Goal: Information Seeking & Learning: Compare options

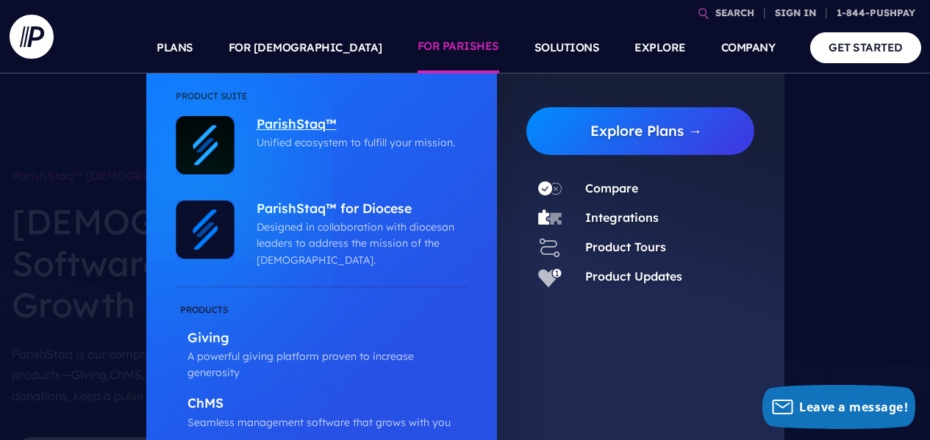
click at [309, 118] on p "ParishStaq™" at bounding box center [359, 125] width 204 height 18
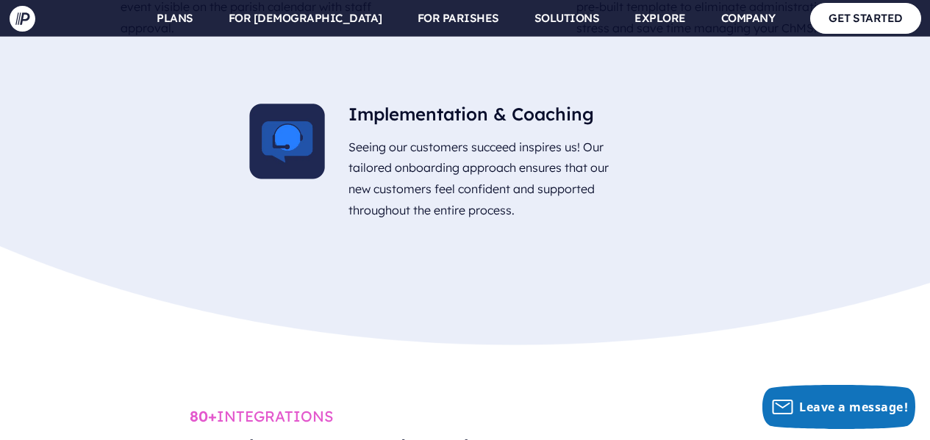
scroll to position [5292, 0]
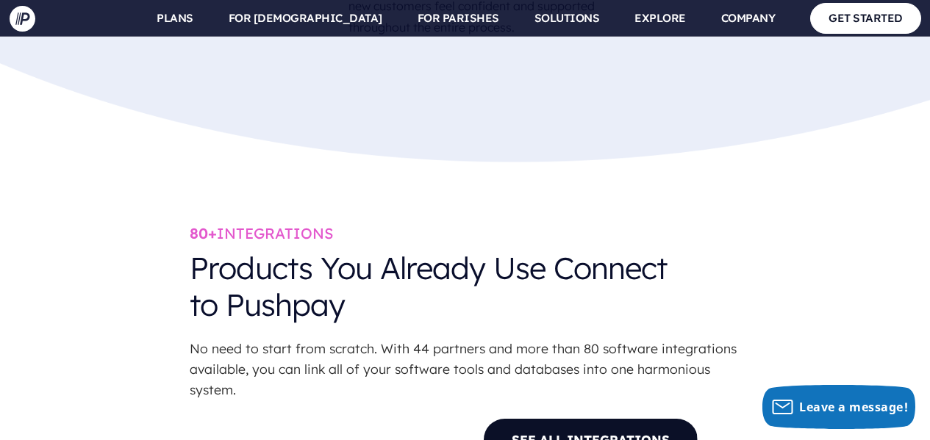
click at [562, 418] on link "SEE ALL INTEGRATIONS" at bounding box center [590, 439] width 215 height 43
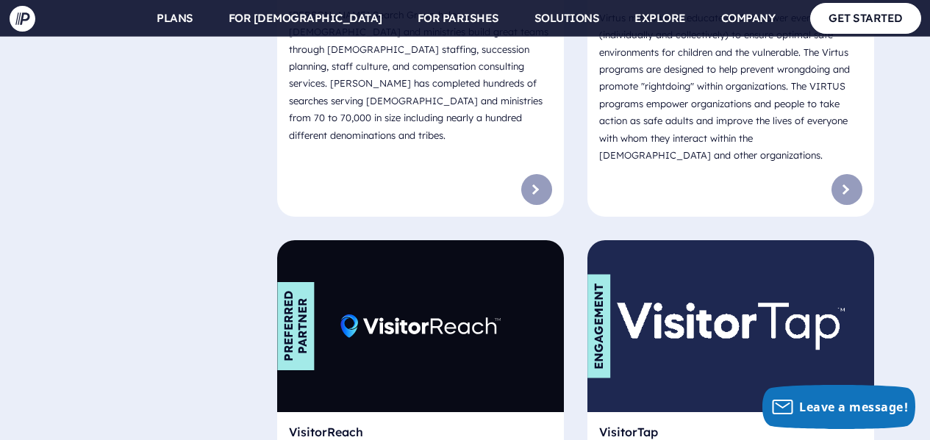
scroll to position [10877, 0]
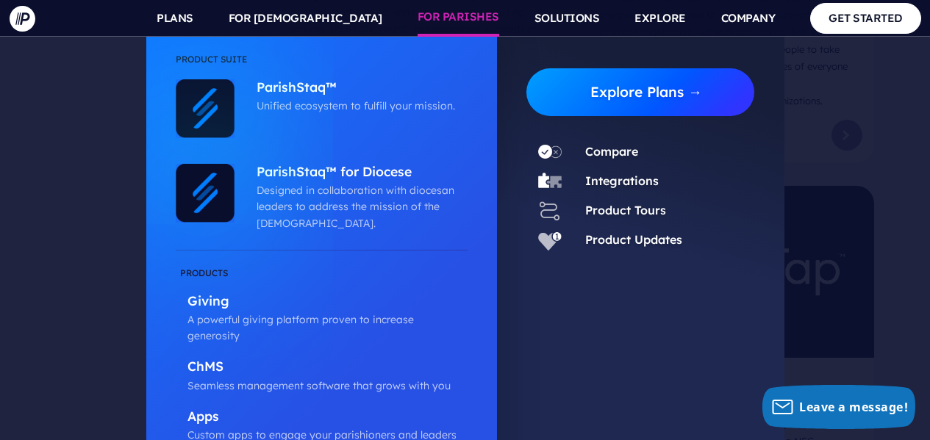
click at [664, 101] on link "Explore Plans →" at bounding box center [646, 92] width 217 height 48
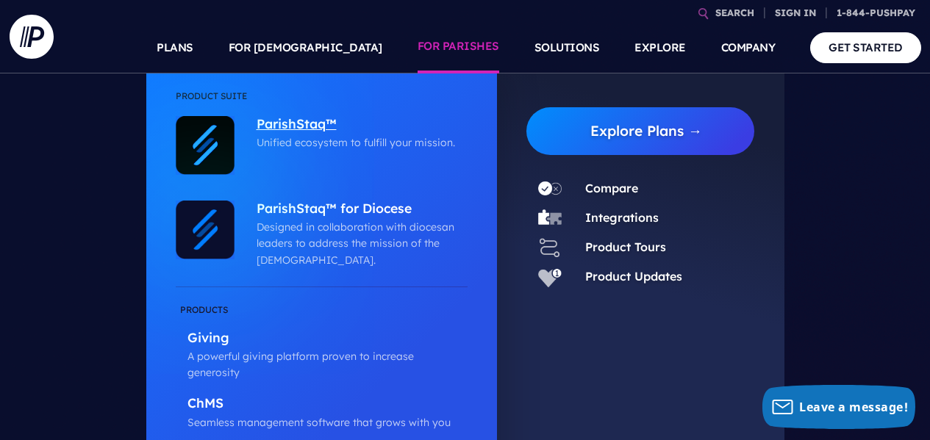
click at [302, 120] on p "ParishStaq™" at bounding box center [359, 125] width 204 height 18
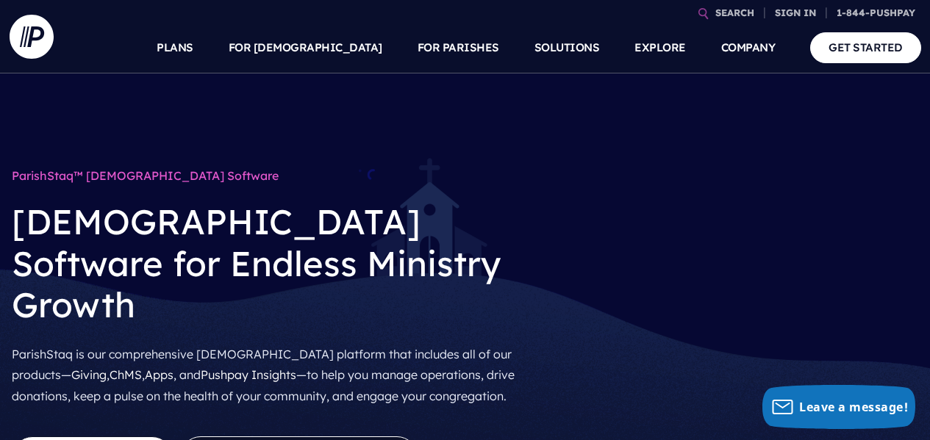
scroll to position [73, 0]
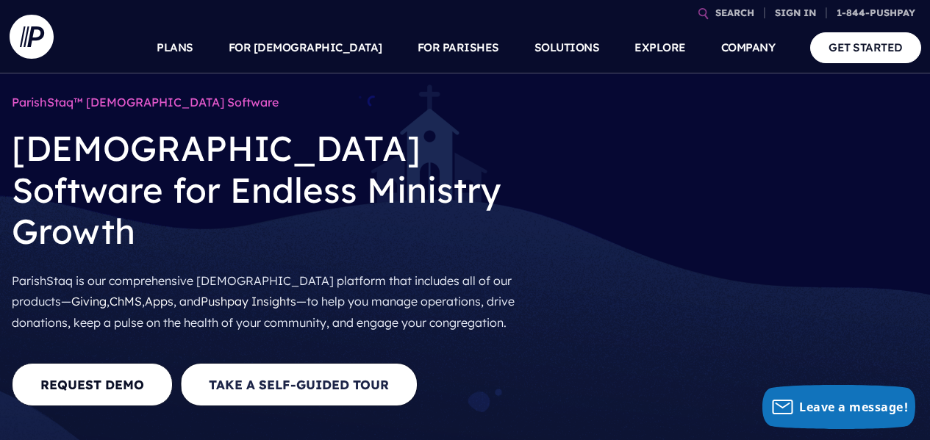
click at [312, 363] on link "Take A Self-Guided Tour" at bounding box center [298, 384] width 237 height 43
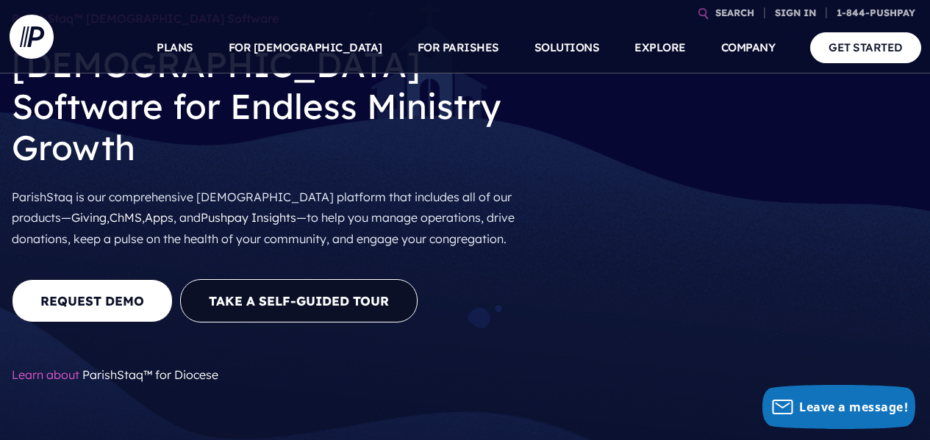
scroll to position [294, 0]
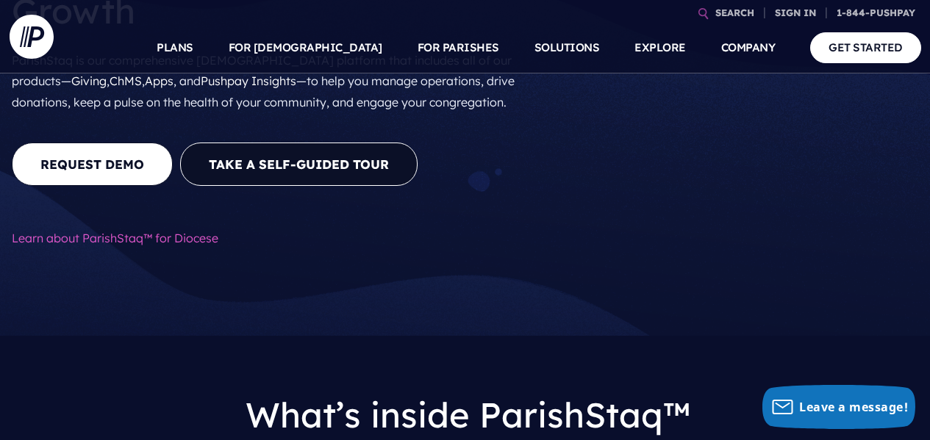
click at [144, 231] on link "ParishStaq™ for Diocese" at bounding box center [150, 238] width 136 height 15
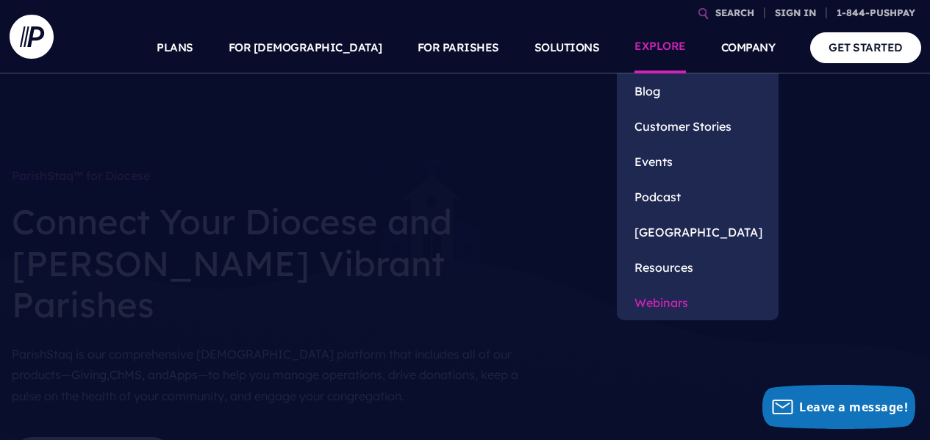
click at [683, 304] on link "Webinars" at bounding box center [698, 302] width 162 height 35
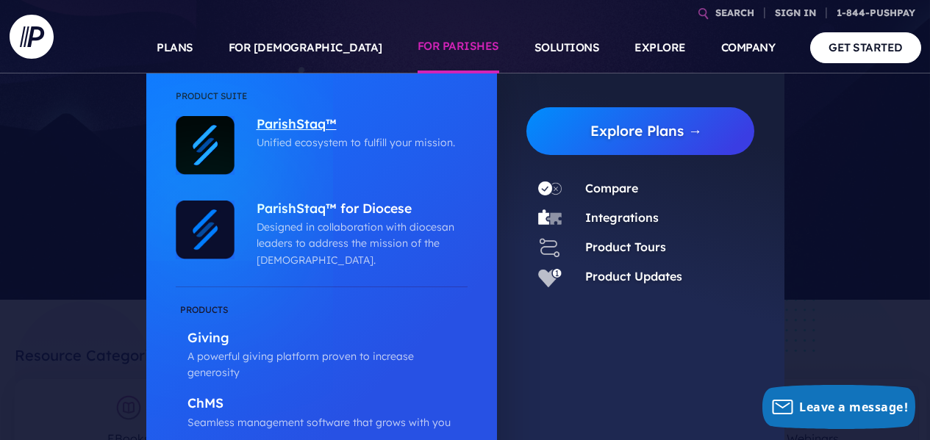
click at [318, 126] on p "ParishStaq™" at bounding box center [359, 125] width 204 height 18
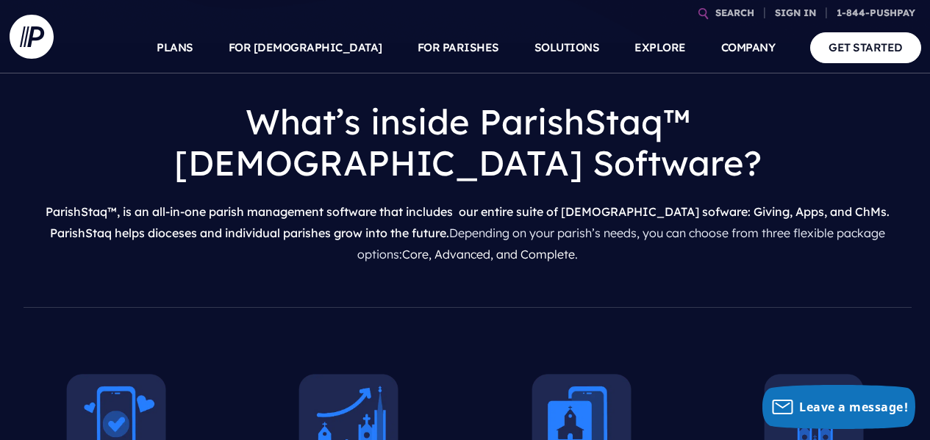
scroll to position [588, 0]
click at [493, 246] on link "Core, Advanced, and Complete" at bounding box center [488, 253] width 173 height 15
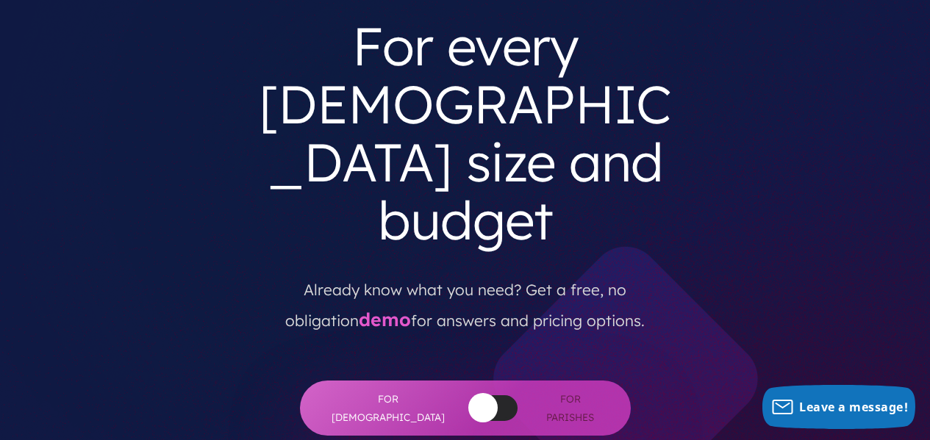
scroll to position [291, 0]
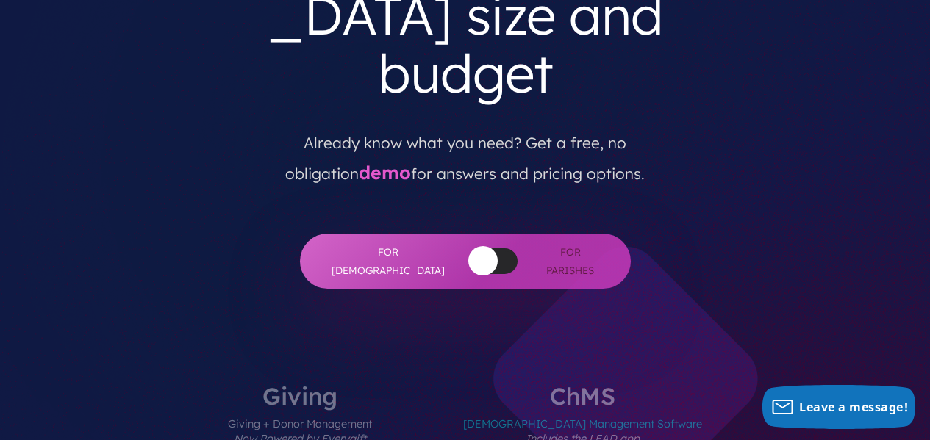
click at [477, 384] on label "[DEMOGRAPHIC_DATA] Management Software Includes the LEAD app" at bounding box center [582, 427] width 327 height 87
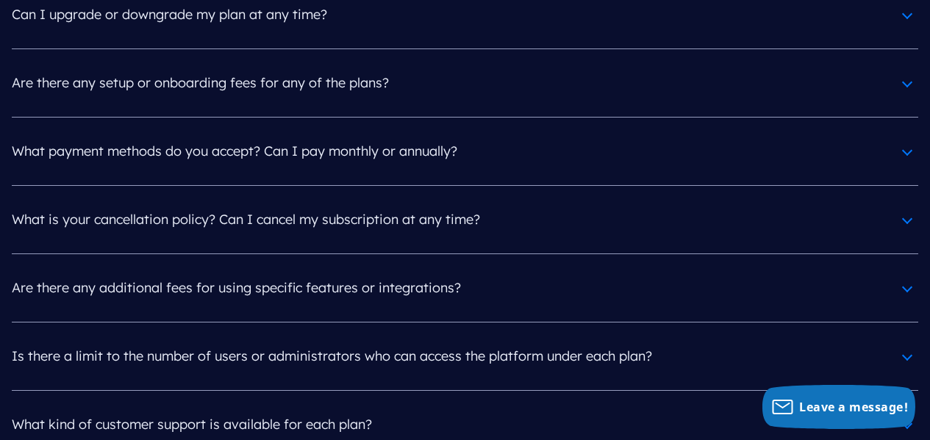
scroll to position [6906, 0]
click at [908, 337] on h4 "Is there a limit to the number of users or administrators who can access the pl…" at bounding box center [465, 356] width 906 height 38
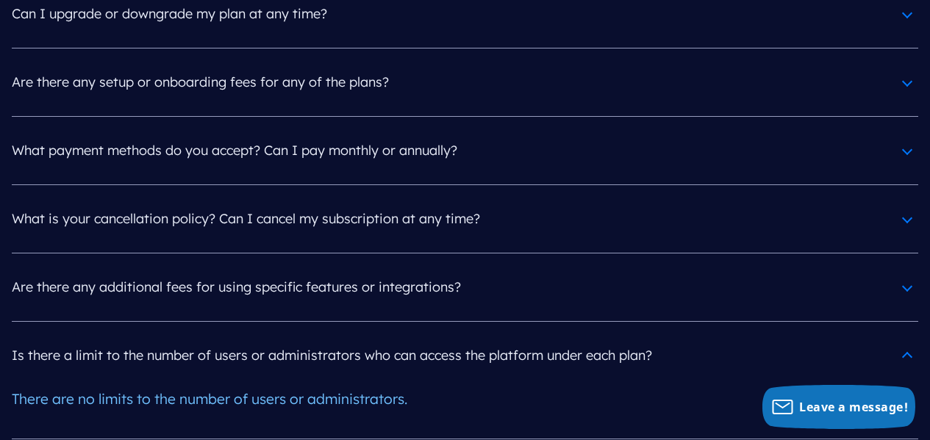
click at [908, 337] on h4 "Is there a limit to the number of users or administrators who can access the pl…" at bounding box center [465, 356] width 906 height 38
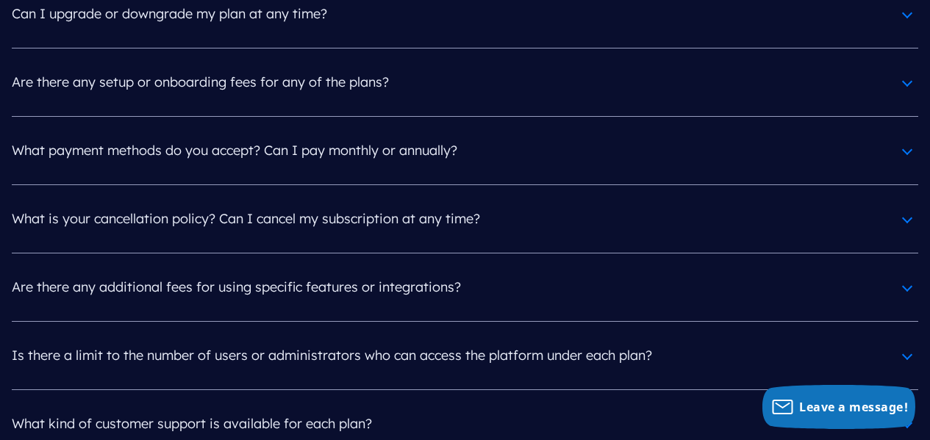
click at [908, 405] on h4 "What kind of customer support is available for each plan?" at bounding box center [465, 424] width 906 height 38
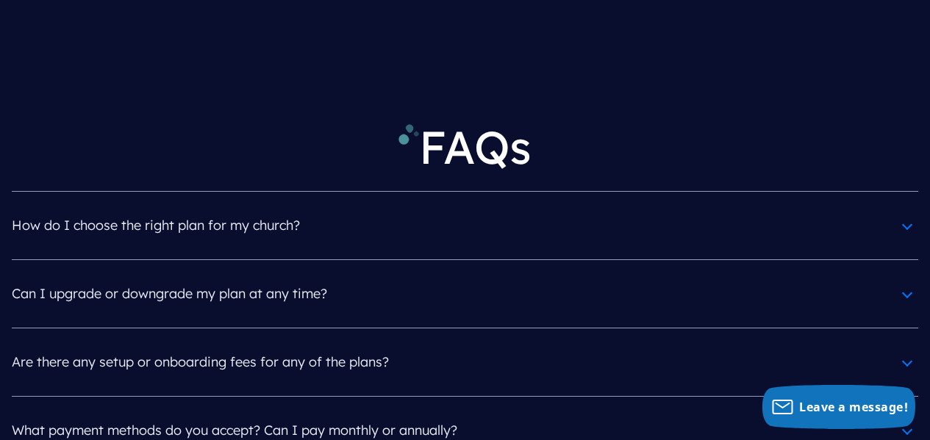
scroll to position [6538, 0]
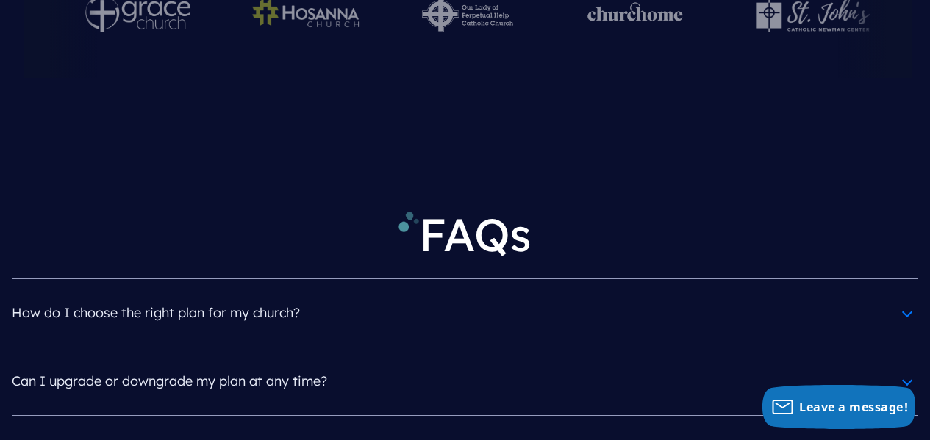
click at [900, 294] on h4 "How do I choose the right plan for my church?" at bounding box center [465, 313] width 906 height 38
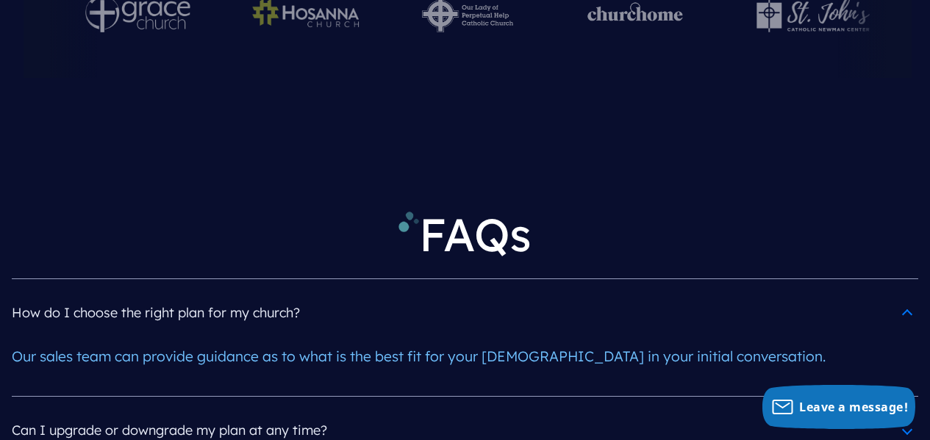
click at [905, 294] on h4 "How do I choose the right plan for my church?" at bounding box center [465, 313] width 906 height 38
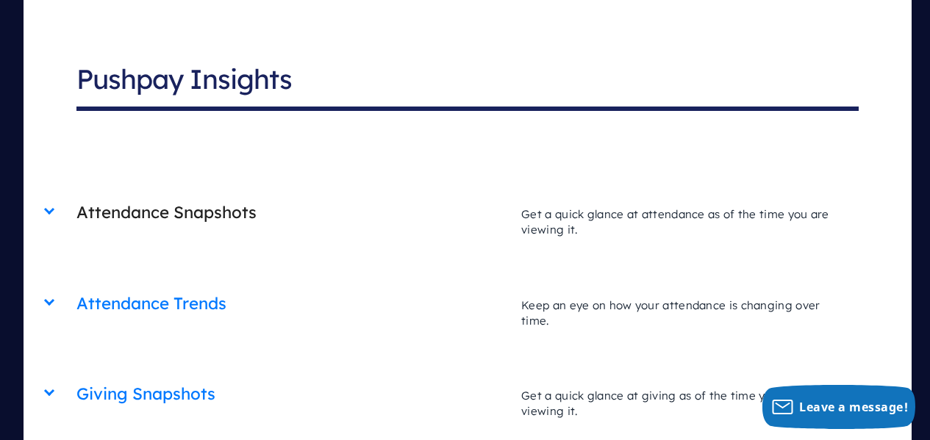
scroll to position [5289, 0]
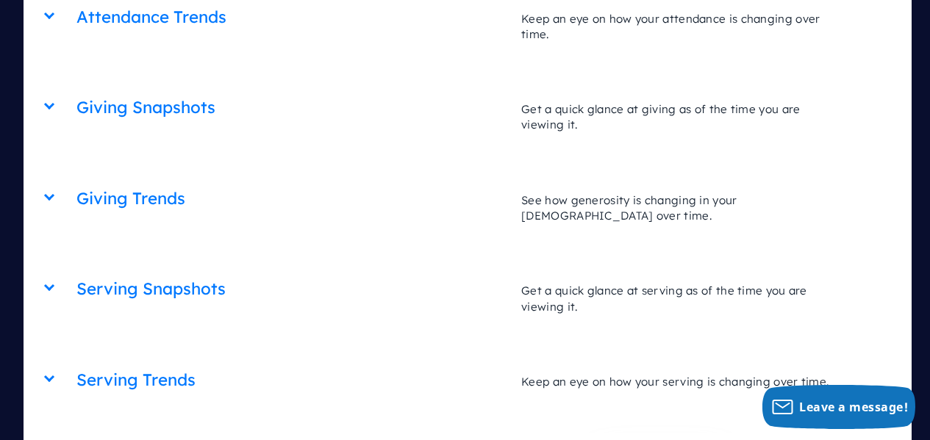
scroll to position [5362, 0]
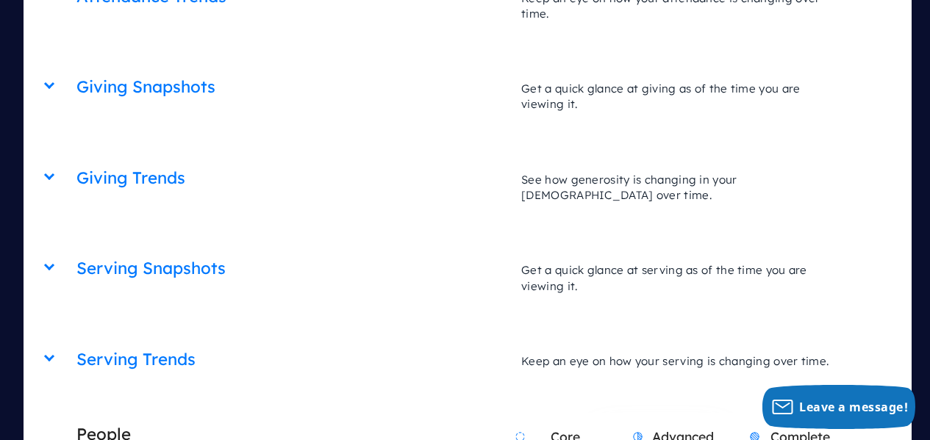
click at [76, 338] on div "Serving Trends Core Advanced Complete Keep an eye on how your serving is changi…" at bounding box center [466, 338] width 781 height 0
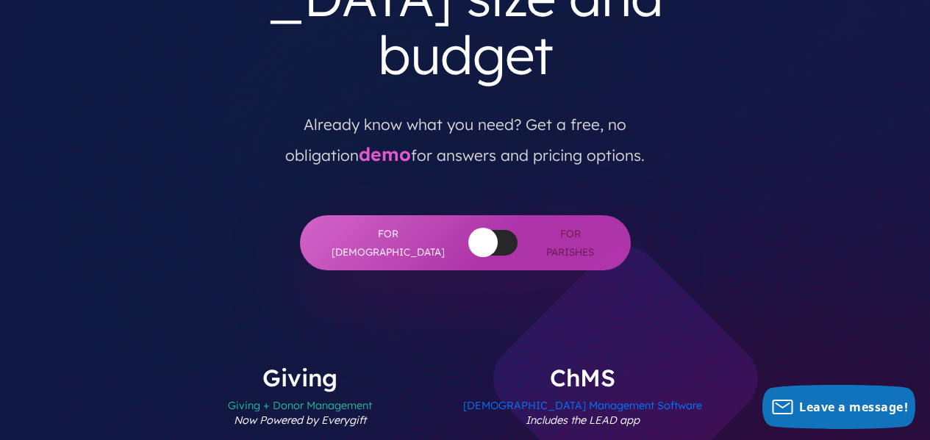
scroll to position [456, 0]
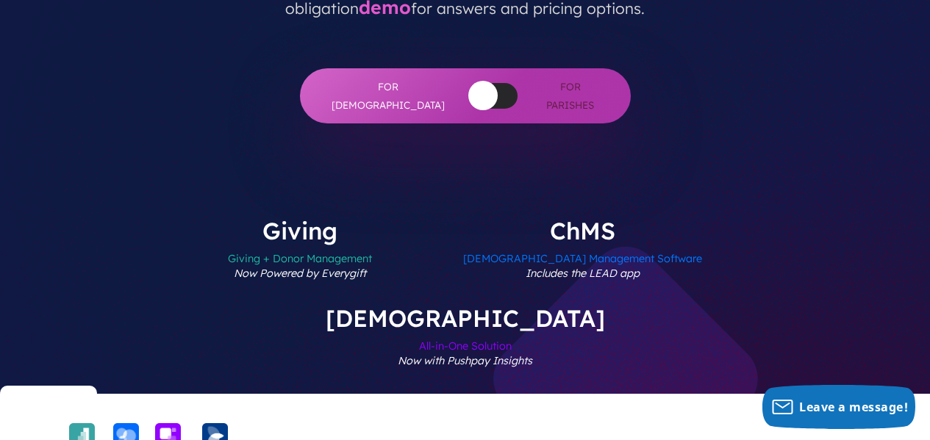
click at [649, 306] on label "[DEMOGRAPHIC_DATA] All-in-One Solution Now with Pushpay Insights" at bounding box center [464, 349] width 367 height 87
click at [605, 330] on span "All-in-One Solution Now with Pushpay Insights" at bounding box center [465, 362] width 279 height 64
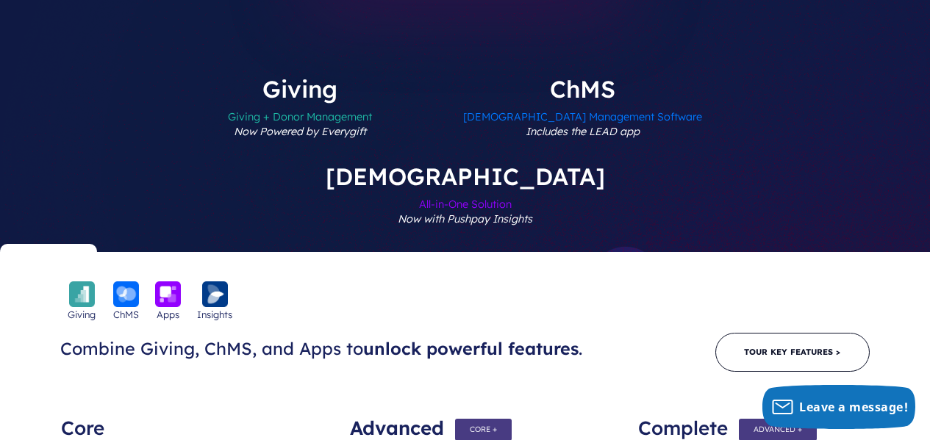
scroll to position [603, 0]
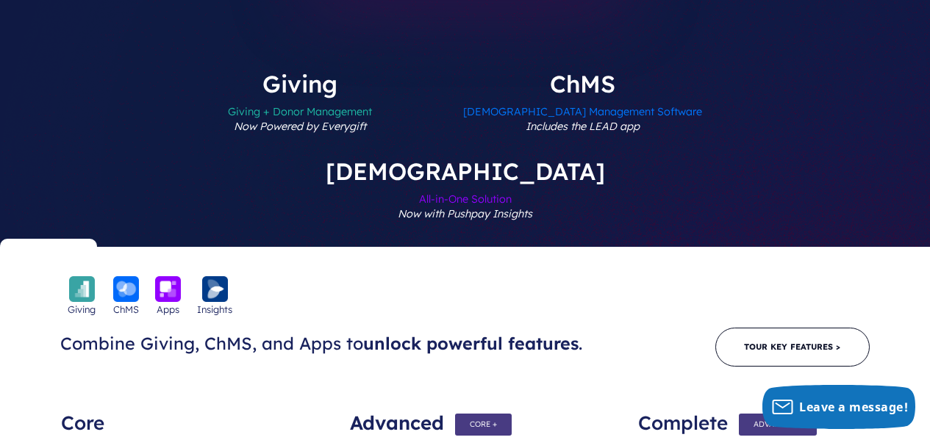
click at [793, 401] on div "Complete" at bounding box center [753, 415] width 231 height 29
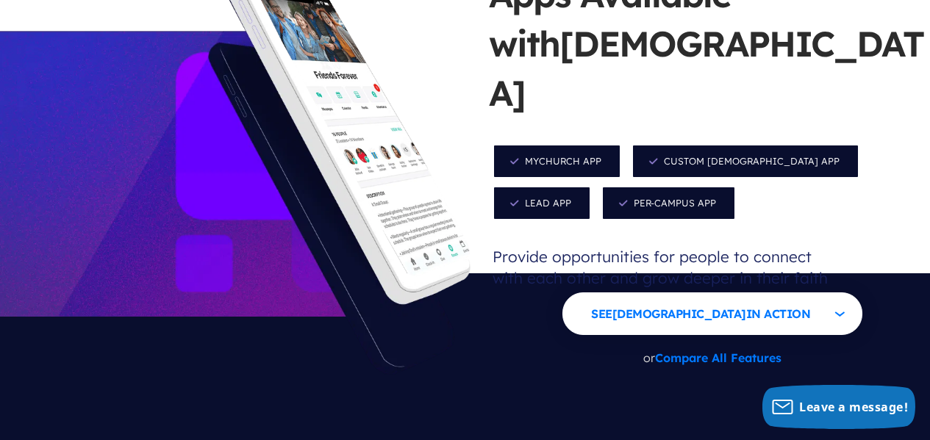
scroll to position [1632, 0]
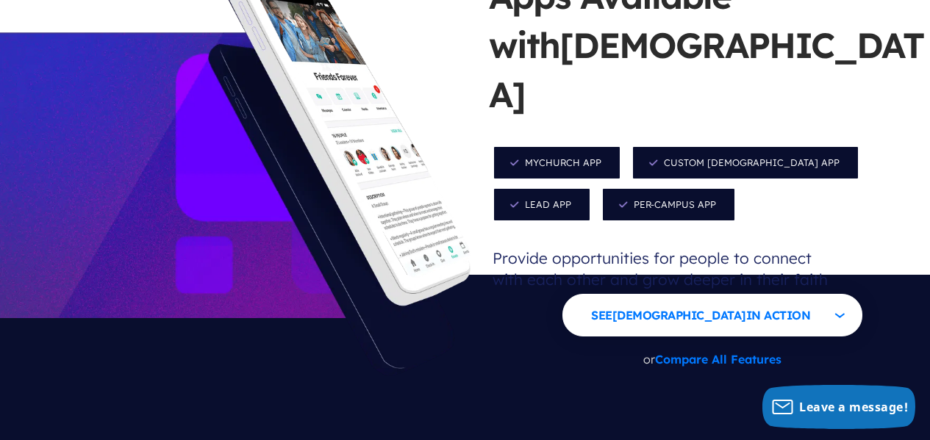
click at [747, 352] on link "Compare All Features" at bounding box center [718, 359] width 126 height 15
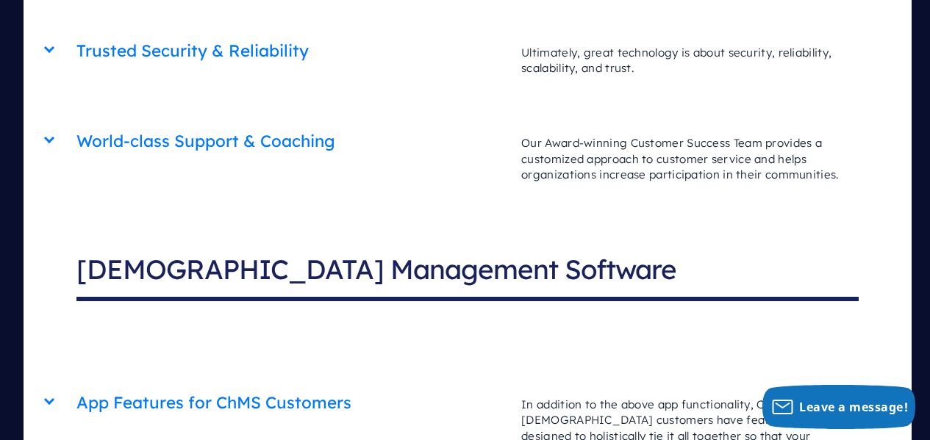
scroll to position [4644, 0]
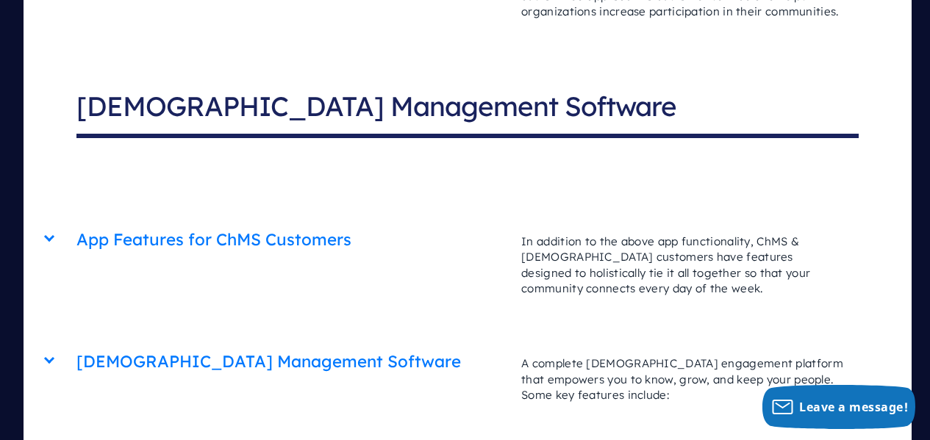
click at [76, 340] on div "[DEMOGRAPHIC_DATA] Management Software Core Advanced Complete A complete [DEMOG…" at bounding box center [466, 340] width 781 height 0
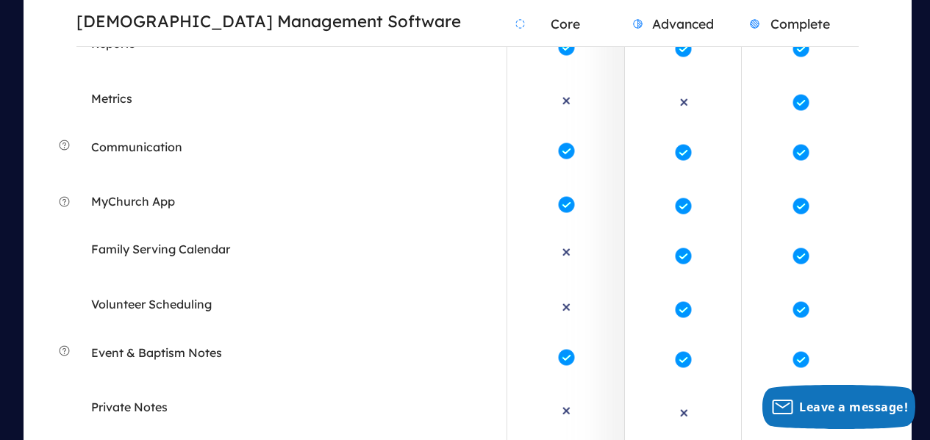
scroll to position [5600, 0]
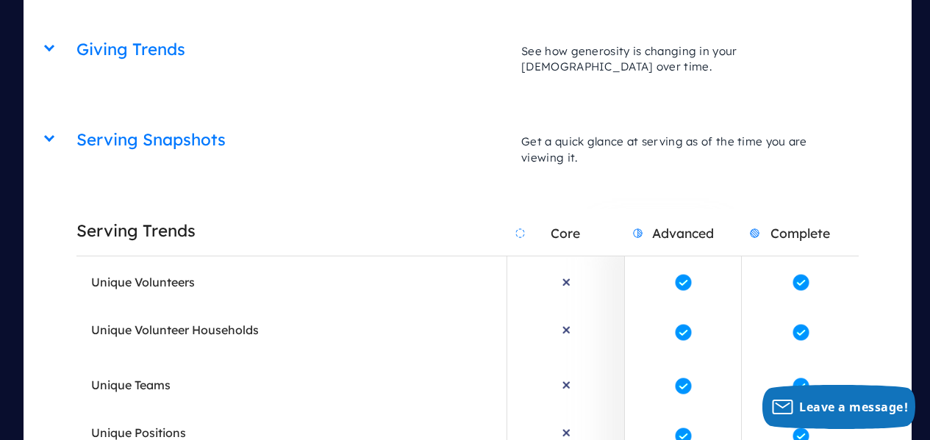
scroll to position [6702, 0]
